Goal: Task Accomplishment & Management: Manage account settings

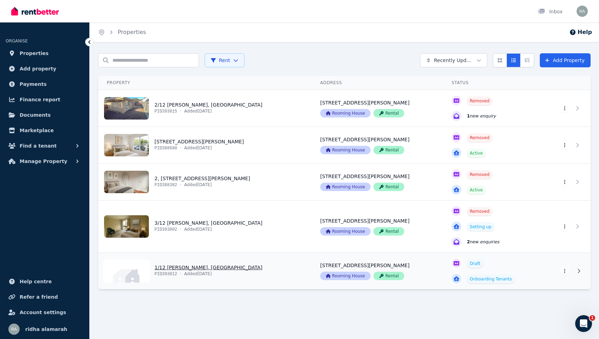
click at [408, 272] on link "View property details" at bounding box center [377, 270] width 131 height 36
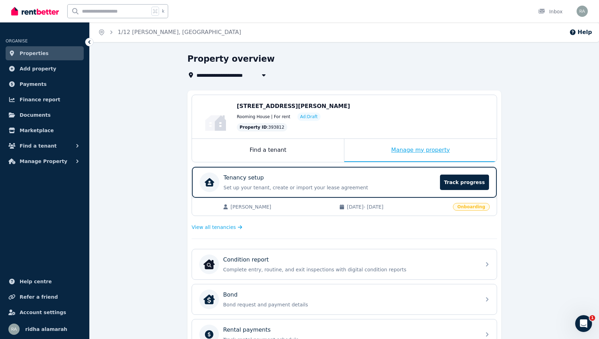
click at [398, 152] on div "Manage my property" at bounding box center [420, 150] width 152 height 23
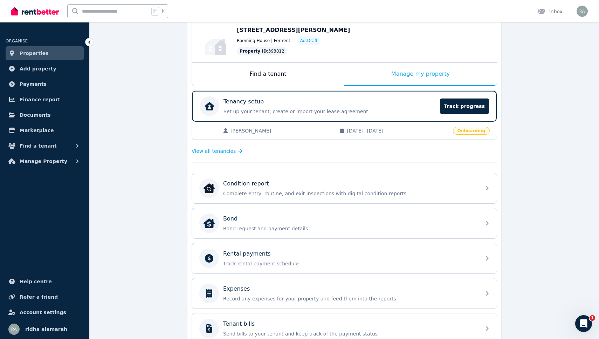
scroll to position [90, 0]
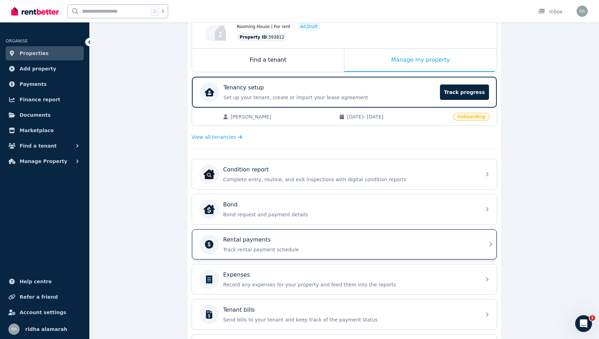
click at [346, 249] on p "Track rental payment schedule" at bounding box center [349, 249] width 253 height 7
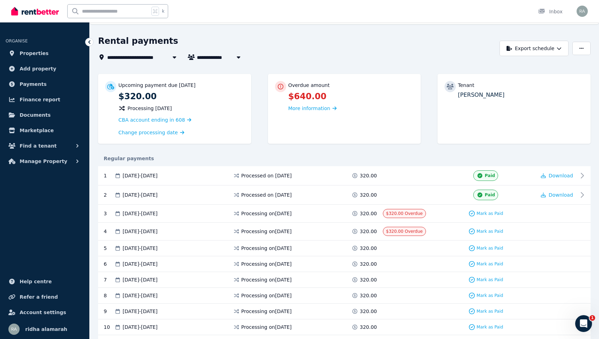
scroll to position [26, 0]
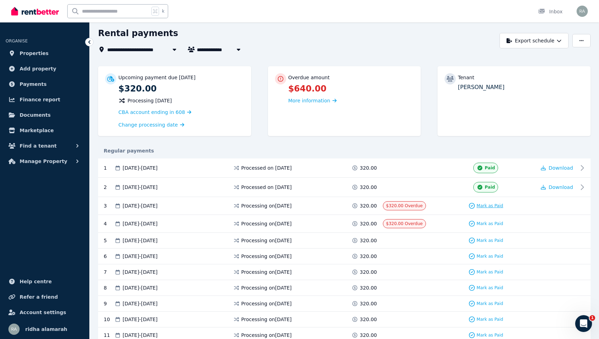
click at [495, 207] on span "Mark as Paid" at bounding box center [490, 206] width 27 height 6
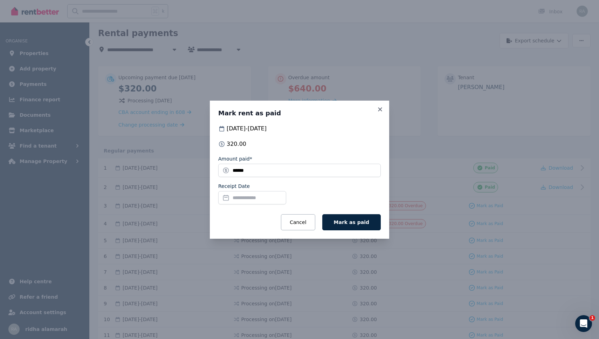
click at [282, 201] on input "Receipt Date" at bounding box center [252, 197] width 68 height 13
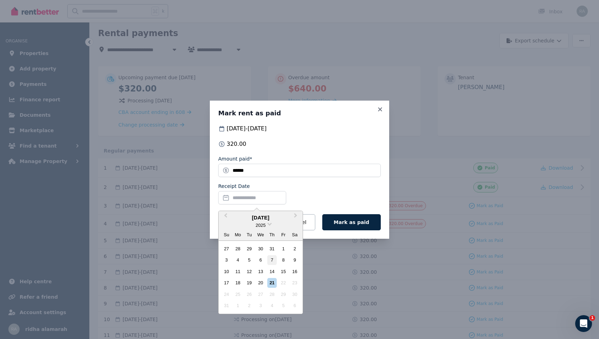
click at [274, 263] on div "7" at bounding box center [271, 259] width 9 height 9
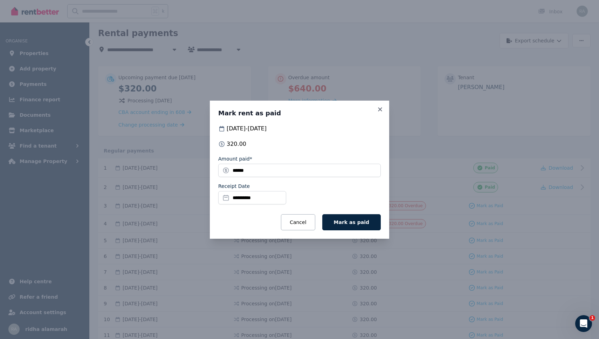
click at [260, 201] on input "**********" at bounding box center [252, 197] width 68 height 13
click at [332, 198] on div "**********" at bounding box center [299, 194] width 162 height 25
click at [349, 223] on span "Mark as paid" at bounding box center [351, 222] width 35 height 6
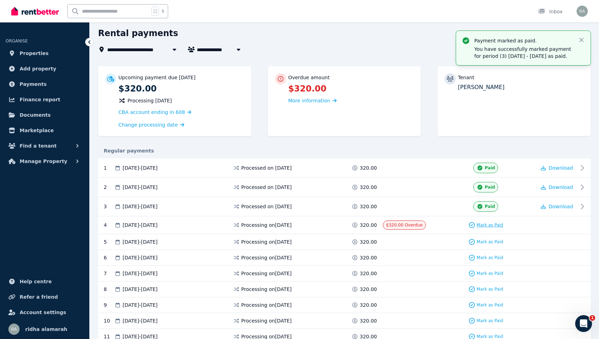
click at [492, 223] on span "Mark as Paid" at bounding box center [490, 225] width 27 height 6
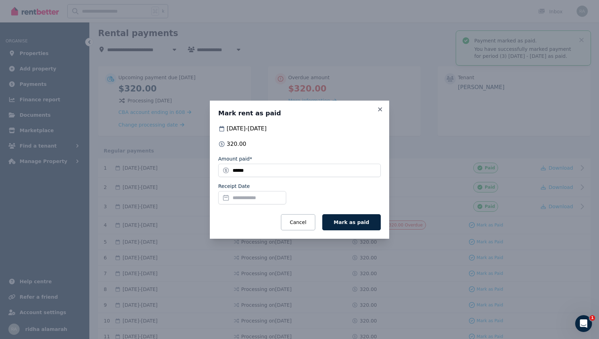
click at [261, 198] on input "Receipt Date" at bounding box center [252, 197] width 68 height 13
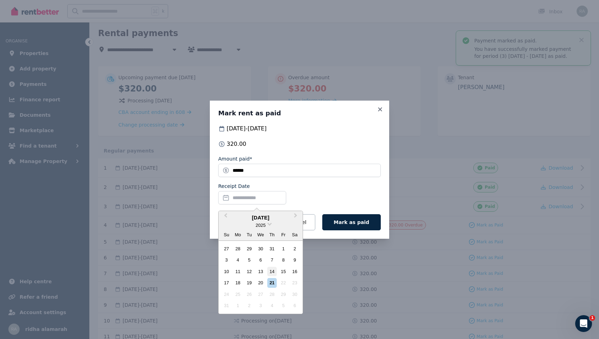
click at [272, 272] on div "14" at bounding box center [271, 270] width 9 height 9
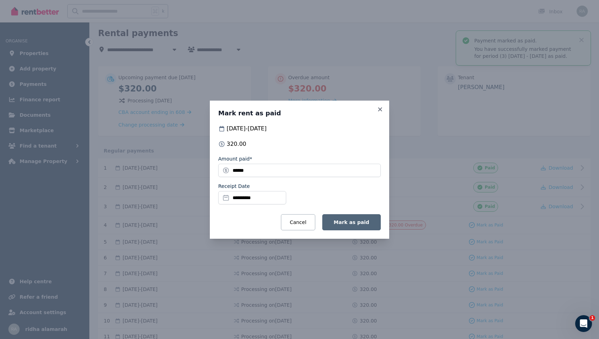
click at [349, 224] on span "Mark as paid" at bounding box center [351, 222] width 35 height 6
